Goal: Check status: Check status

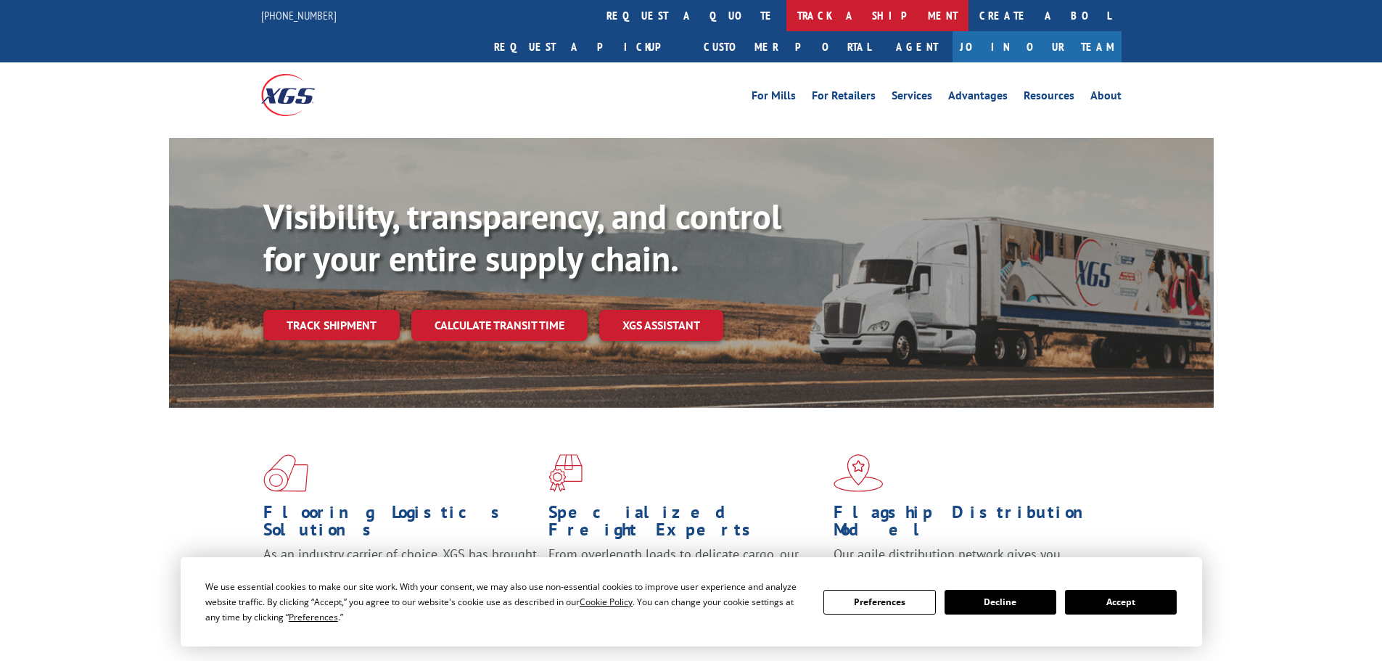
click at [787, 12] on link "track a shipment" at bounding box center [878, 15] width 182 height 31
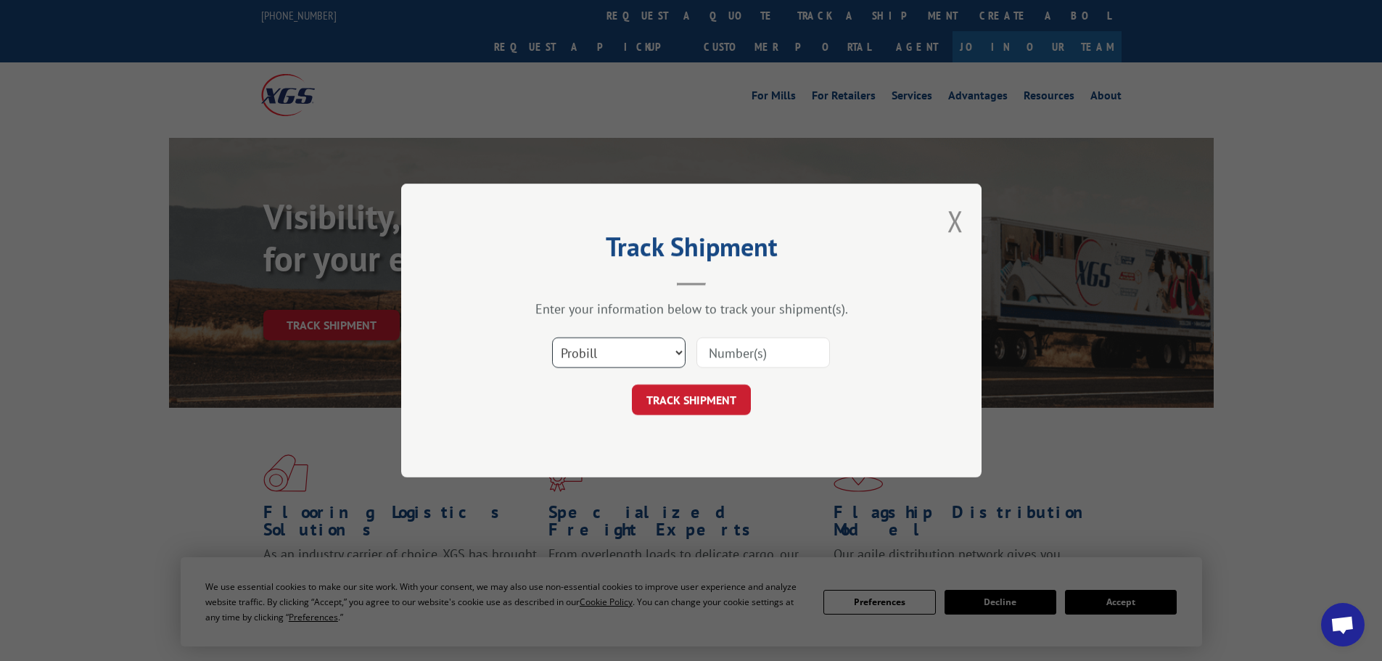
click at [638, 340] on select "Select category... Probill BOL PO" at bounding box center [619, 352] width 134 height 30
select select "bol"
click at [552, 337] on select "Select category... Probill BOL PO" at bounding box center [619, 352] width 134 height 30
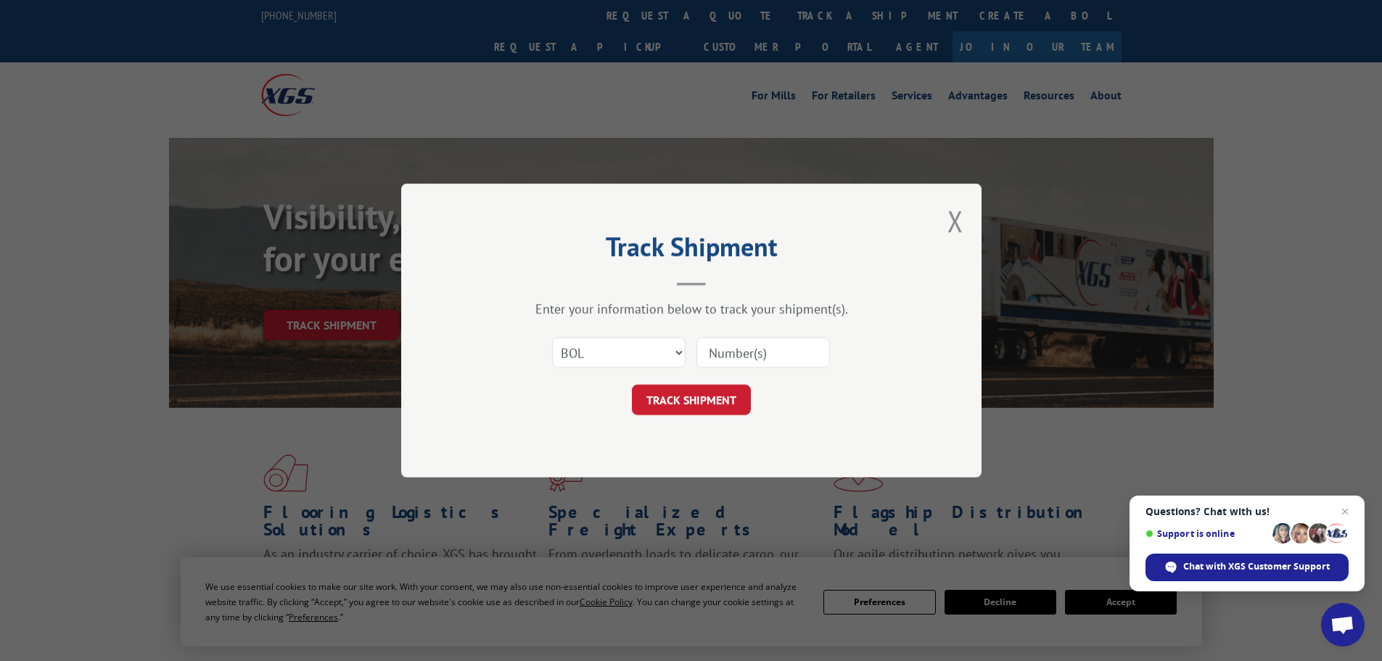
click at [740, 347] on input at bounding box center [764, 352] width 134 height 30
paste input "5628860."
type input "5628860."
click at [692, 394] on button "TRACK SHIPMENT" at bounding box center [691, 400] width 119 height 30
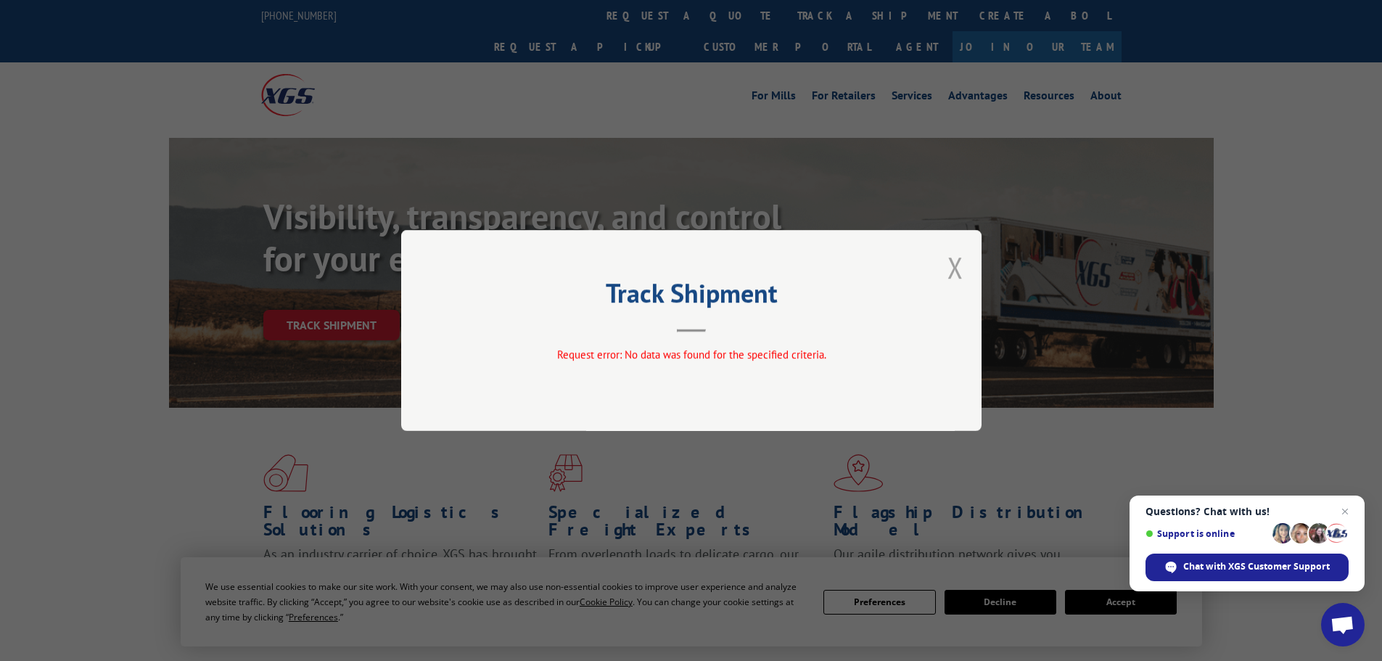
click at [956, 261] on button "Close modal" at bounding box center [956, 267] width 16 height 38
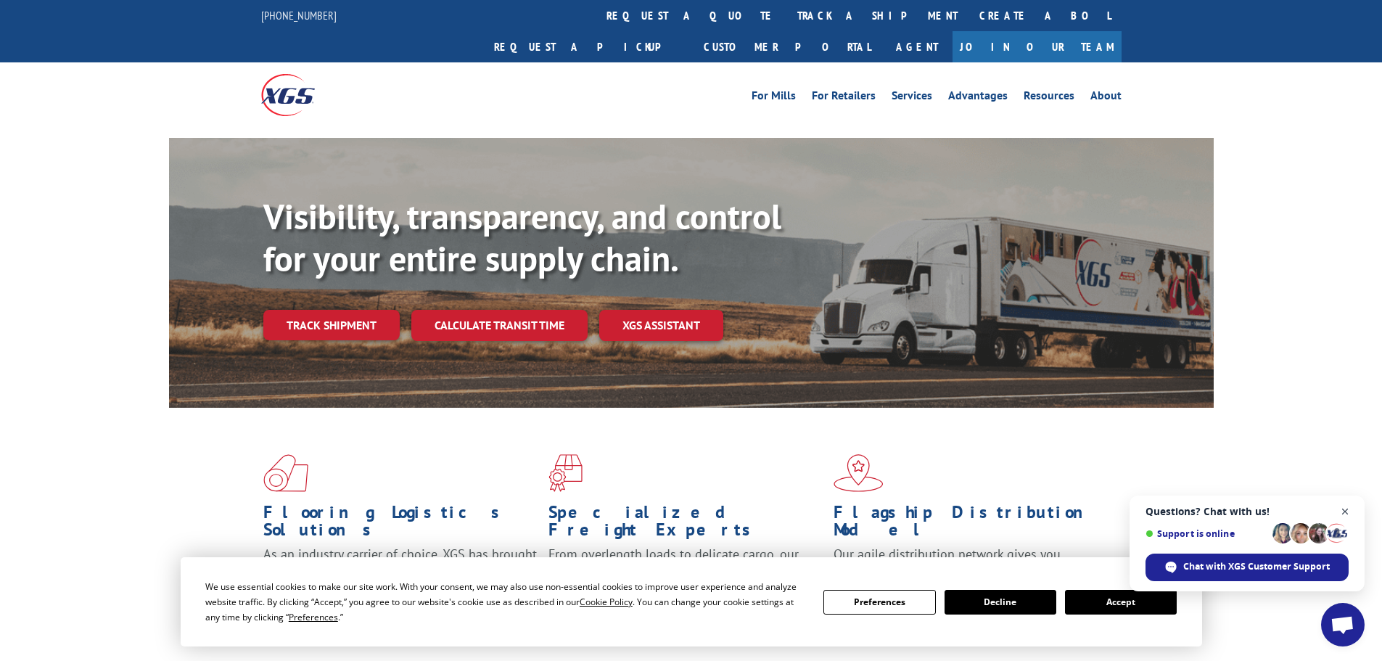
drag, startPoint x: 1344, startPoint y: 513, endPoint x: 1348, endPoint y: 498, distance: 15.0
click at [1345, 512] on span "Close chat" at bounding box center [1345, 511] width 17 height 17
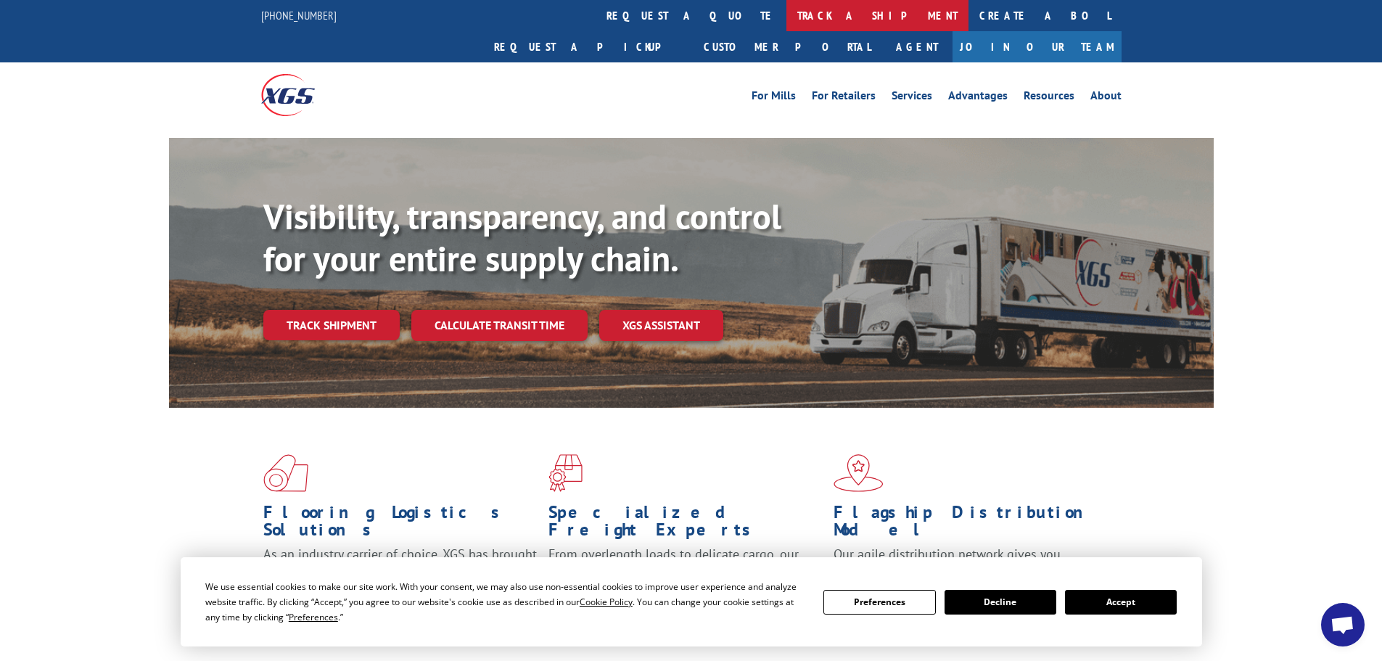
click at [787, 12] on link "track a shipment" at bounding box center [878, 15] width 182 height 31
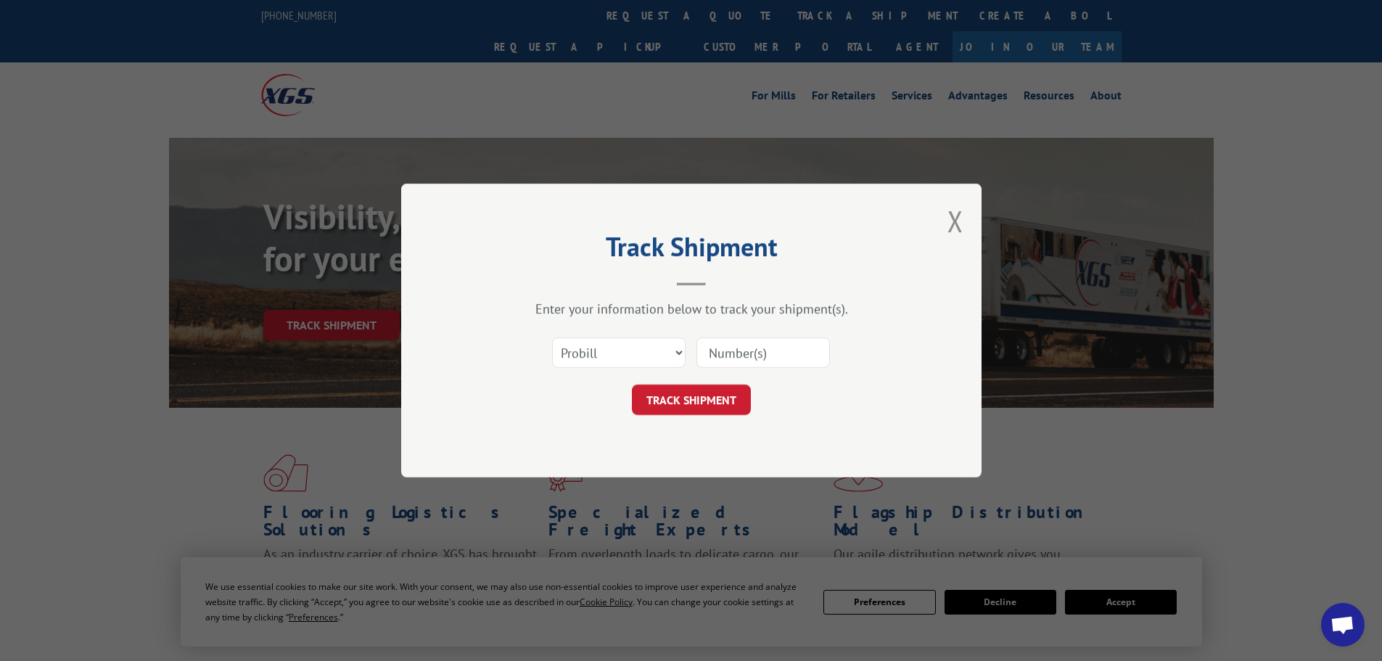
click at [718, 356] on input at bounding box center [764, 352] width 134 height 30
paste input "315890574"
type input "315890574"
click at [694, 397] on button "TRACK SHIPMENT" at bounding box center [691, 400] width 119 height 30
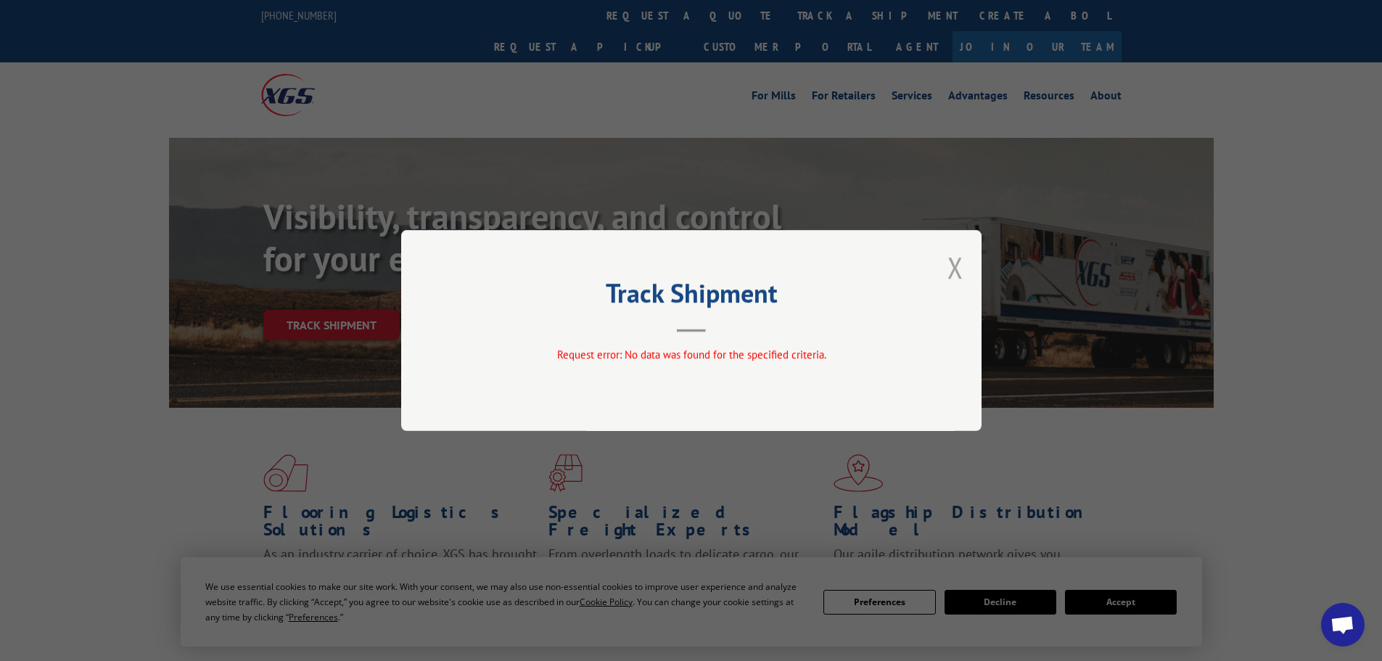
click at [955, 266] on button "Close modal" at bounding box center [956, 267] width 16 height 38
